Goal: Task Accomplishment & Management: Use online tool/utility

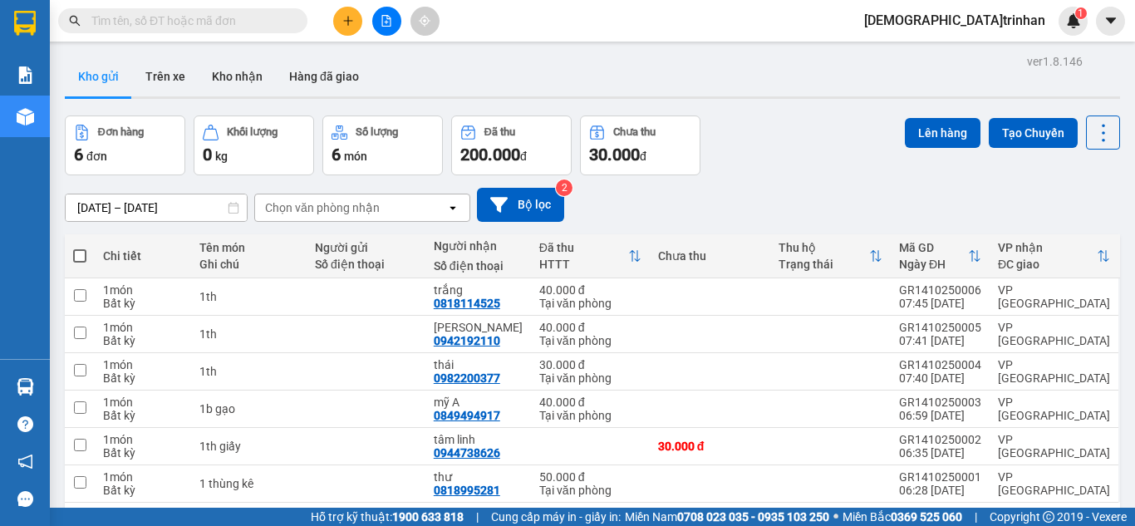
click at [869, 82] on div "Kho gửi Trên xe Kho nhận Hàng đã giao" at bounding box center [592, 78] width 1055 height 44
click at [390, 20] on icon "file-add" at bounding box center [386, 21] width 12 height 12
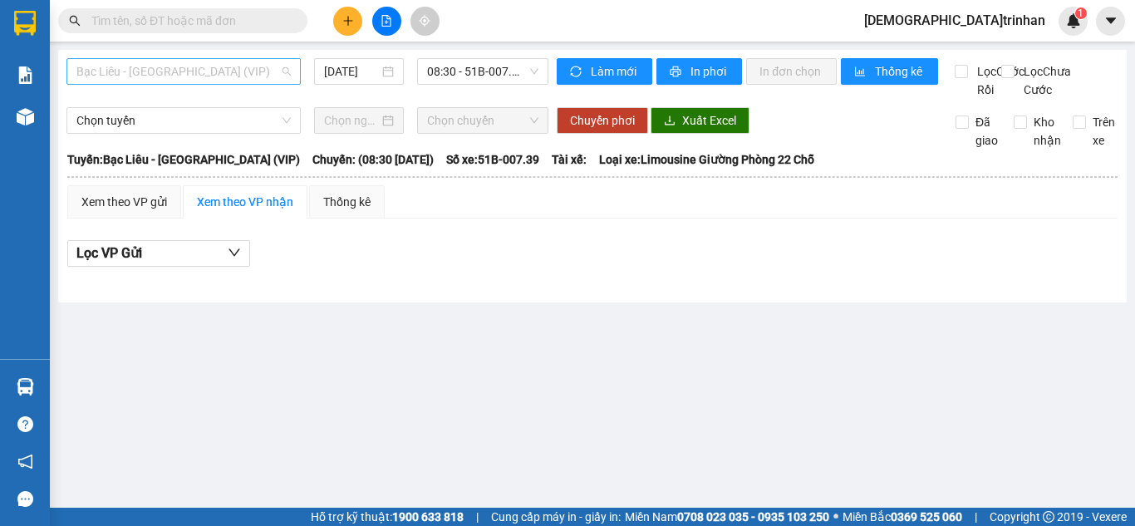
click at [250, 70] on span "Bạc Liêu - Sài Gòn (VIP)" at bounding box center [183, 71] width 214 height 25
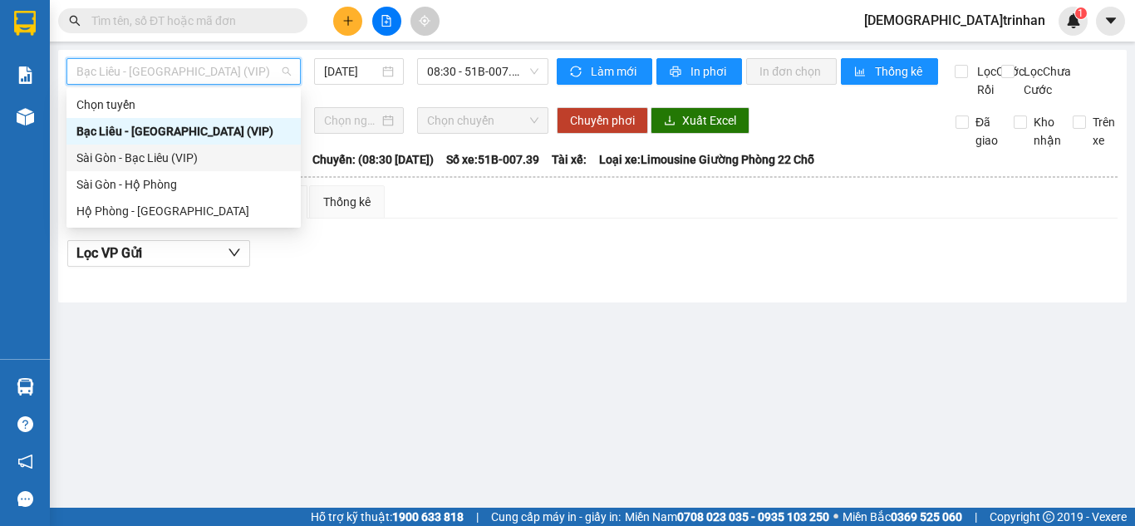
click at [140, 161] on div "Sài Gòn - Bạc Liêu (VIP)" at bounding box center [183, 158] width 214 height 18
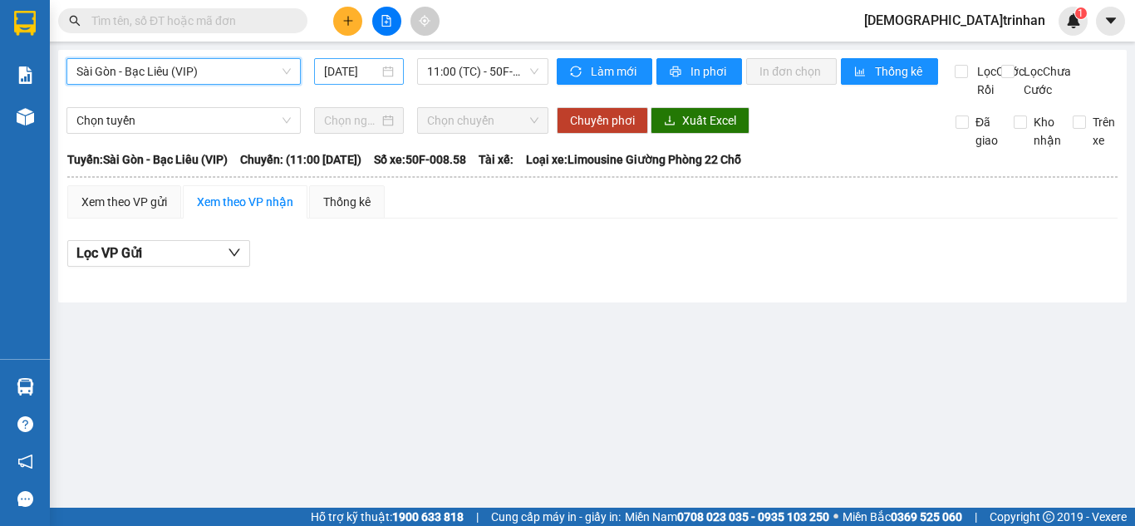
click at [332, 73] on input "14/10/2025" at bounding box center [351, 71] width 55 height 18
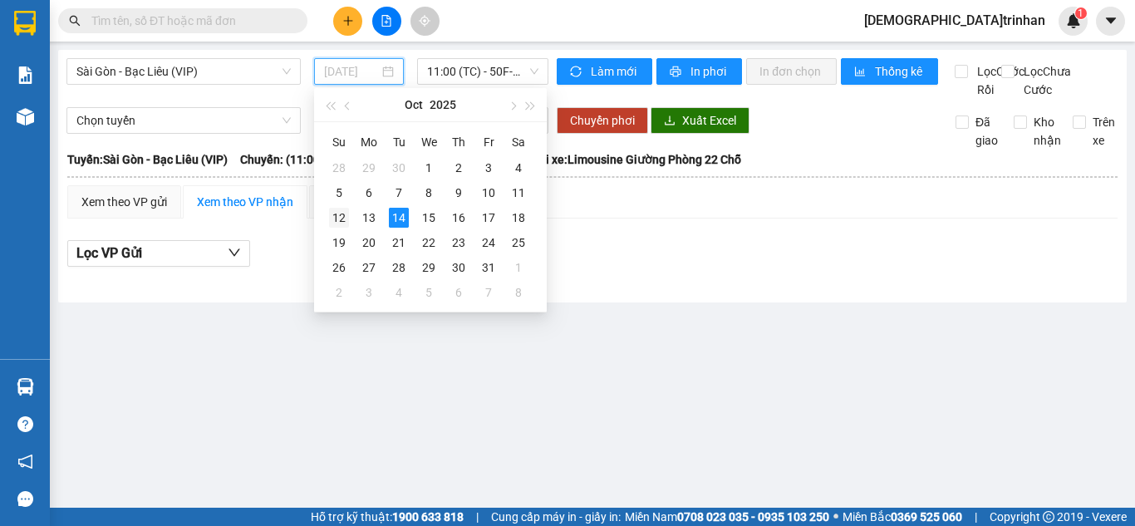
click at [336, 214] on div "12" at bounding box center [339, 218] width 20 height 20
type input "12/10/2025"
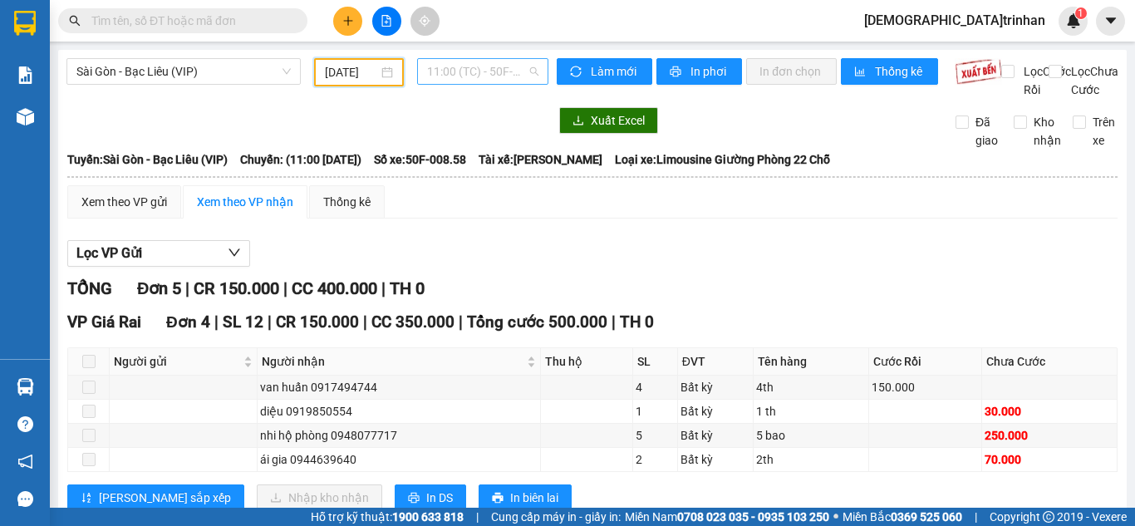
click at [443, 80] on span "11:00 (TC) - 50F-008.58" at bounding box center [482, 71] width 111 height 25
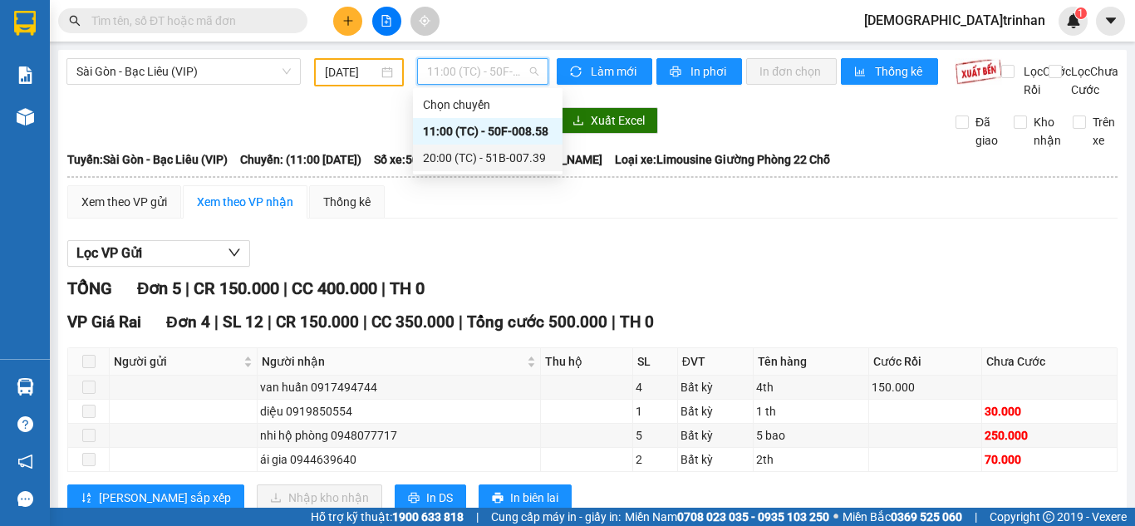
click at [433, 159] on div "20:00 (TC) - 51B-007.39" at bounding box center [488, 158] width 130 height 18
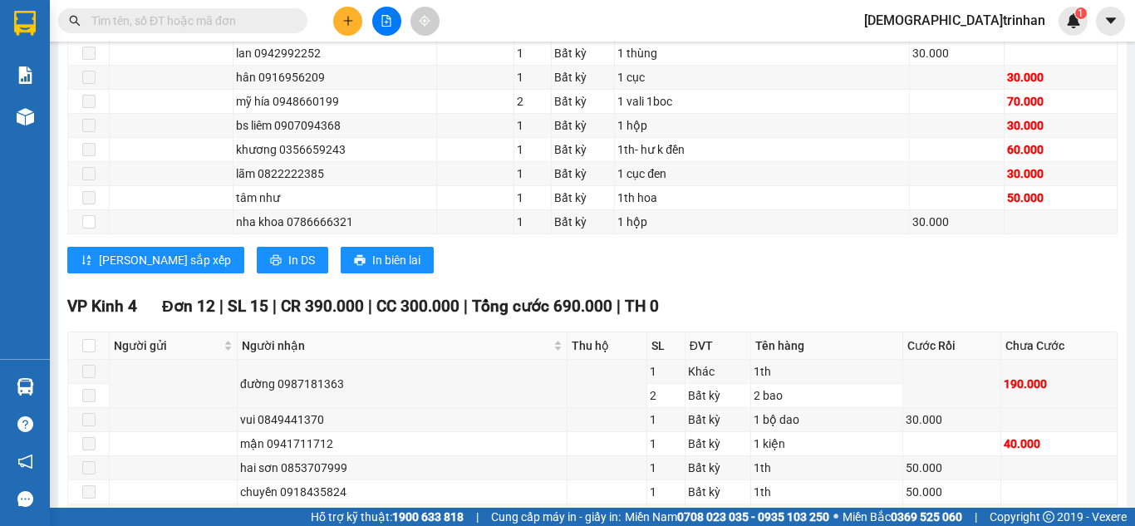
scroll to position [425, 0]
